Goal: Check status: Check status

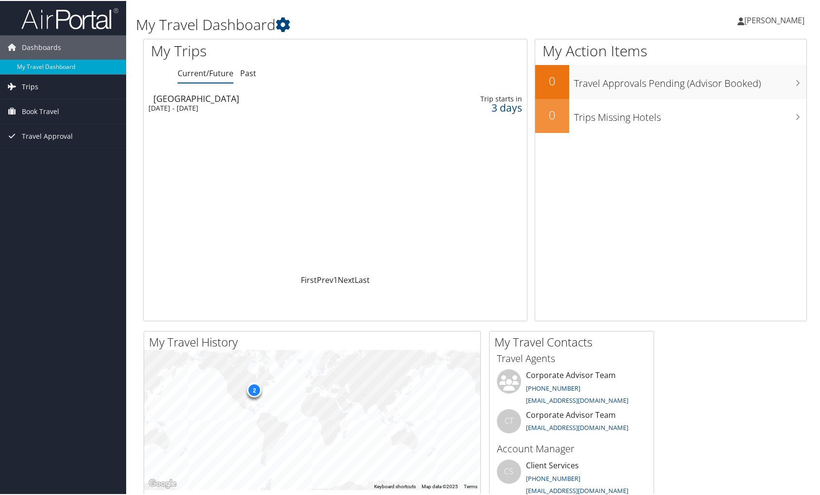
click at [29, 81] on span "Trips" at bounding box center [30, 86] width 16 height 24
click at [51, 101] on link "Current/Future Trips" at bounding box center [63, 105] width 126 height 15
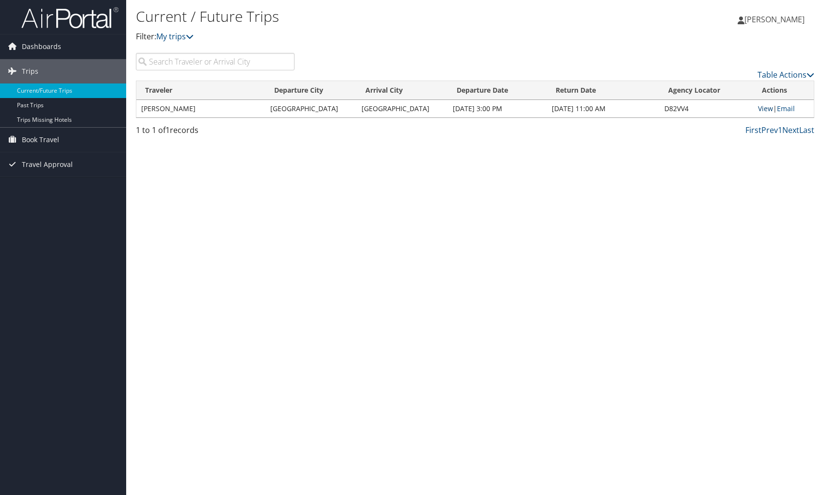
click at [762, 108] on link "View" at bounding box center [765, 108] width 15 height 9
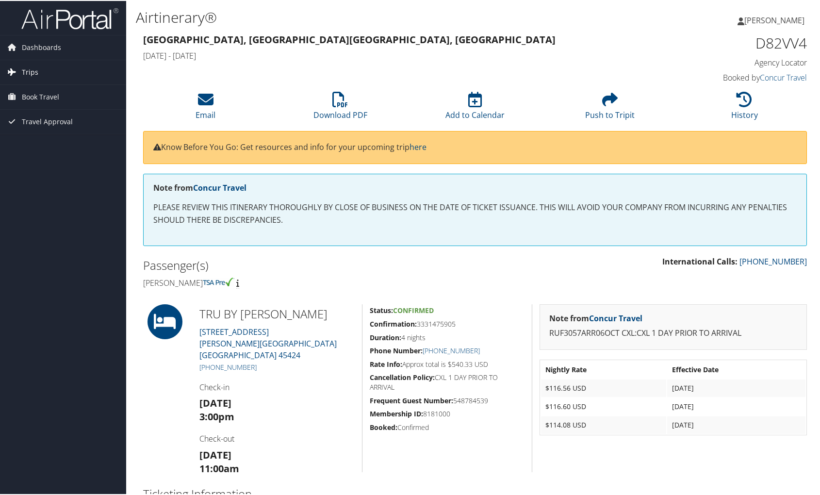
click at [33, 70] on span "Trips" at bounding box center [30, 71] width 16 height 24
click at [31, 91] on link "Current/Future Trips" at bounding box center [63, 90] width 126 height 15
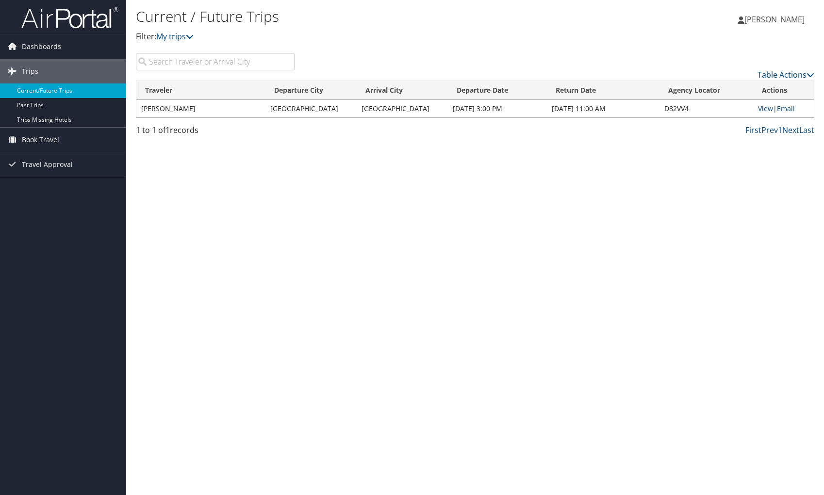
click at [180, 113] on td "JOSHUA MICHAEL KOGOT" at bounding box center [200, 108] width 129 height 17
click at [808, 76] on icon at bounding box center [810, 75] width 8 height 8
click at [773, 102] on link "Column Visibility" at bounding box center [746, 106] width 128 height 16
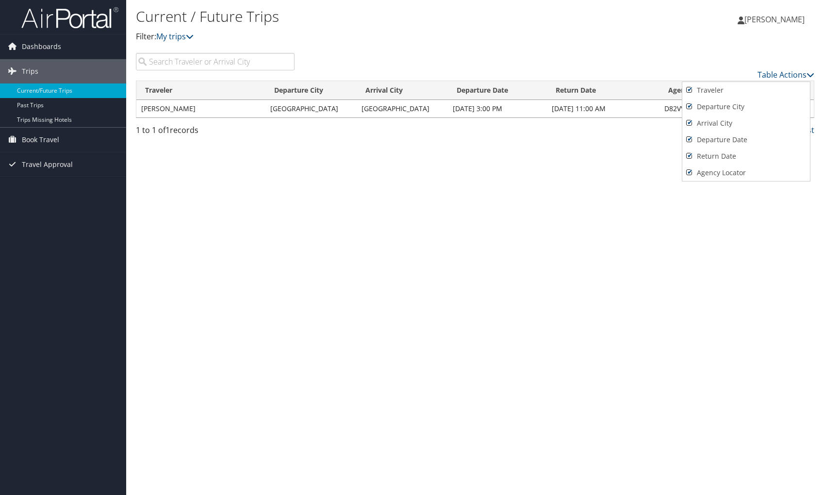
click at [644, 200] on div at bounding box center [412, 247] width 824 height 495
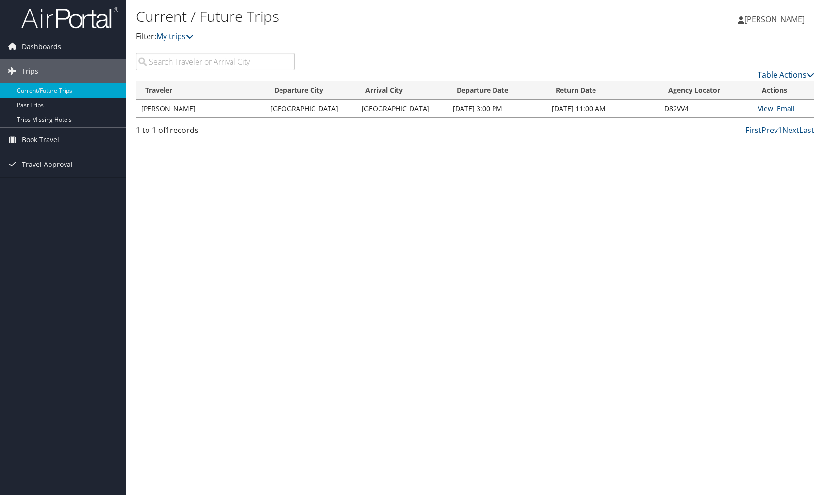
click at [765, 105] on link "View" at bounding box center [765, 108] width 15 height 9
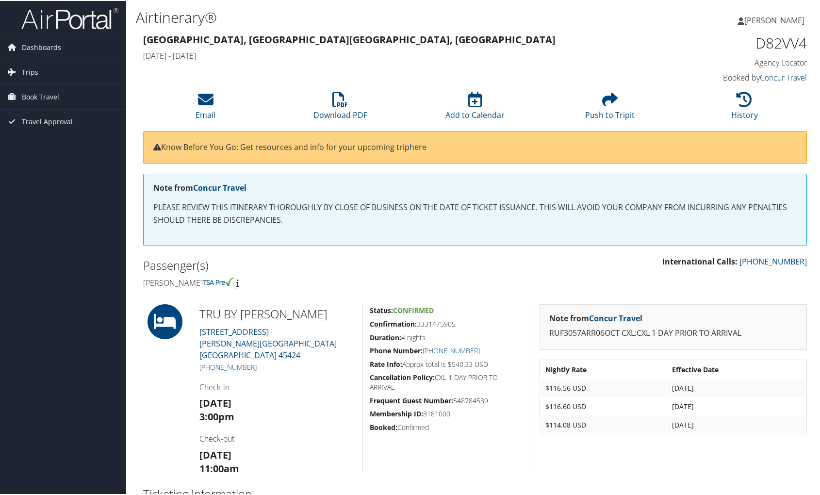
click at [778, 77] on link "Concur Travel" at bounding box center [783, 76] width 47 height 11
click at [41, 47] on span "Dashboards" at bounding box center [41, 46] width 39 height 24
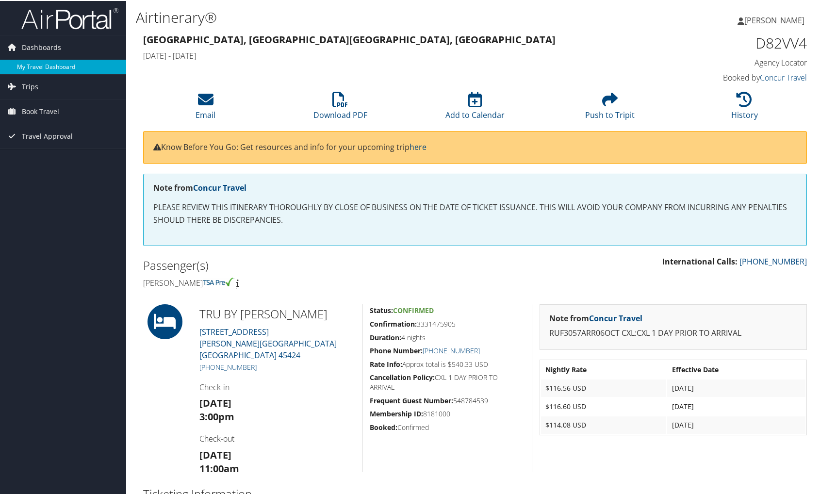
click at [63, 69] on link "My Travel Dashboard" at bounding box center [63, 66] width 126 height 15
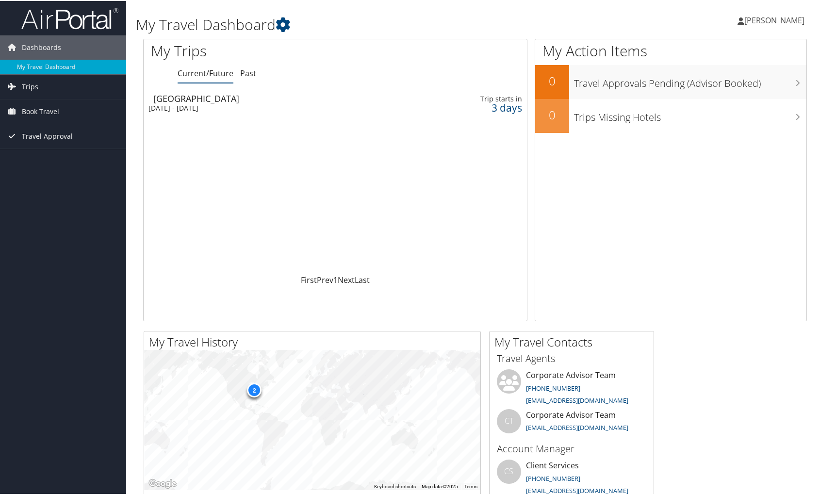
click at [508, 107] on div "3 days" at bounding box center [479, 106] width 86 height 9
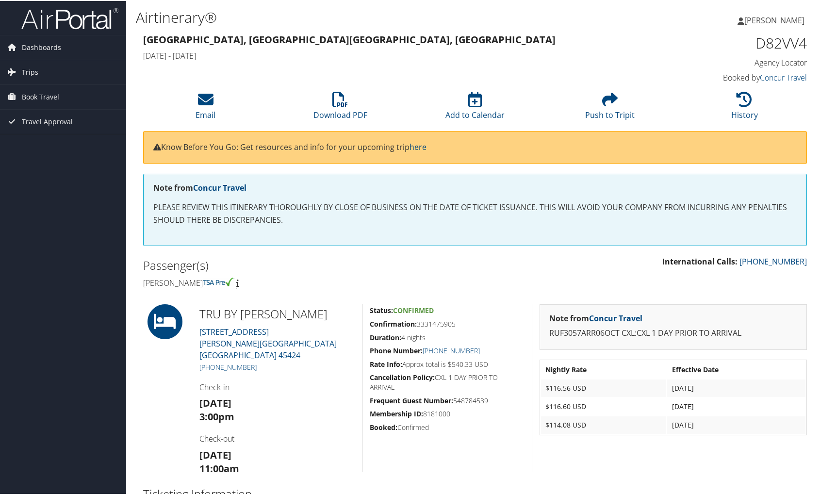
click at [461, 373] on h5 "Cancellation Policy: CXL 1 DAY PRIOR TO ARRIVAL" at bounding box center [447, 381] width 155 height 19
click at [476, 374] on h5 "Cancellation Policy: CXL 1 DAY PRIOR TO ARRIVAL" at bounding box center [447, 381] width 155 height 19
click at [377, 379] on h5 "Cancellation Policy: CXL 1 DAY PRIOR TO ARRIVAL" at bounding box center [447, 381] width 155 height 19
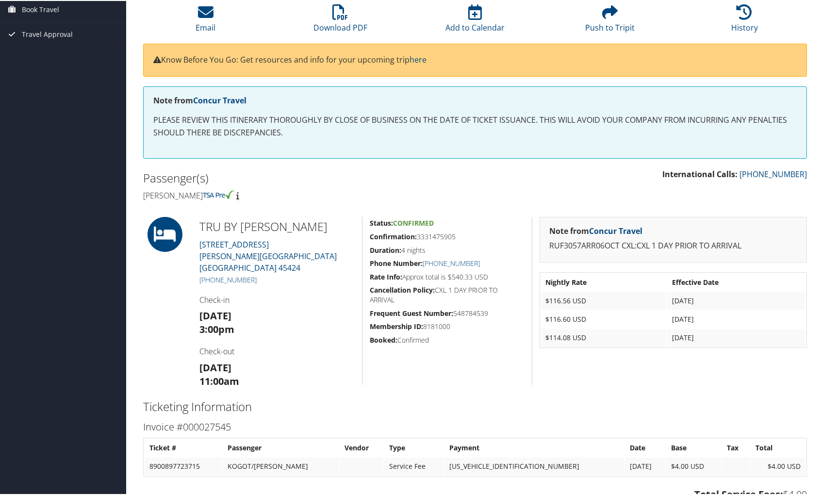
scroll to position [96, 0]
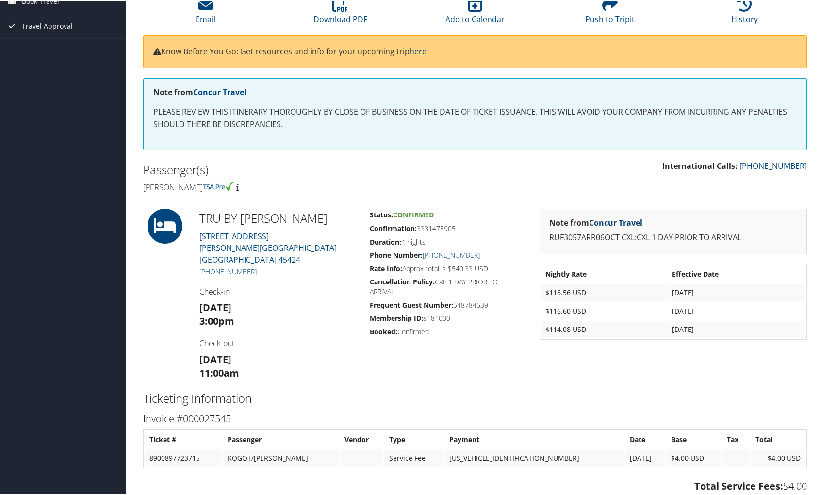
click at [610, 223] on link "Concur Travel" at bounding box center [616, 221] width 53 height 11
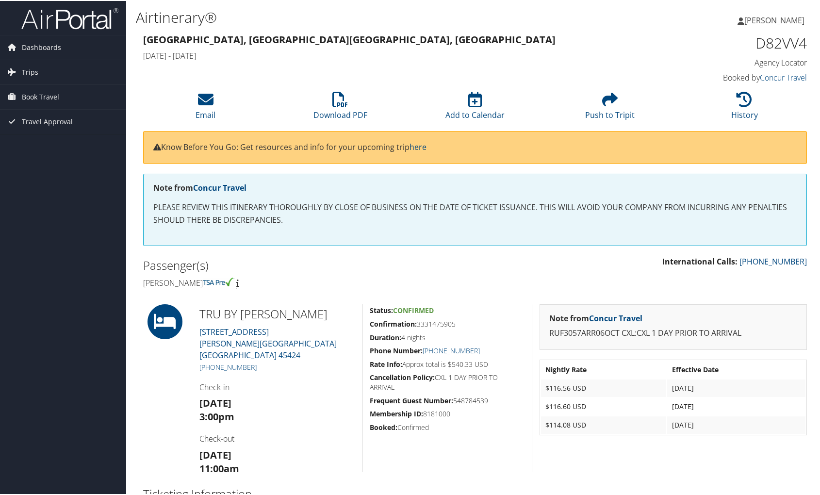
scroll to position [0, 0]
click at [48, 49] on span "Dashboards" at bounding box center [41, 46] width 39 height 24
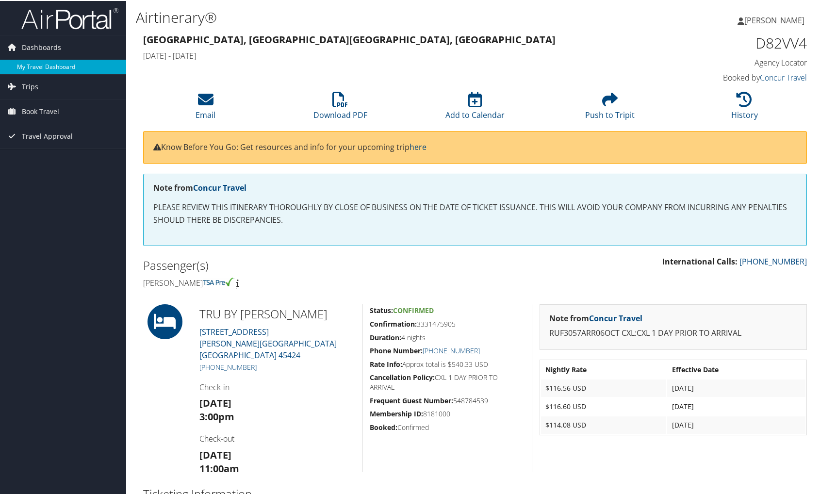
click at [60, 66] on link "My Travel Dashboard" at bounding box center [63, 66] width 126 height 15
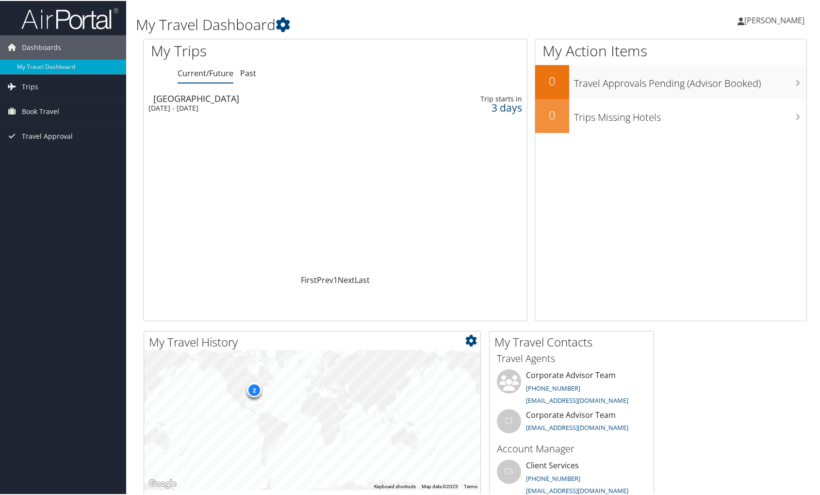
click at [259, 390] on div "2" at bounding box center [254, 389] width 15 height 15
click at [242, 72] on link "Past" at bounding box center [248, 72] width 16 height 11
click at [213, 73] on link "Current/Future" at bounding box center [206, 72] width 56 height 11
